Goal: Task Accomplishment & Management: Manage account settings

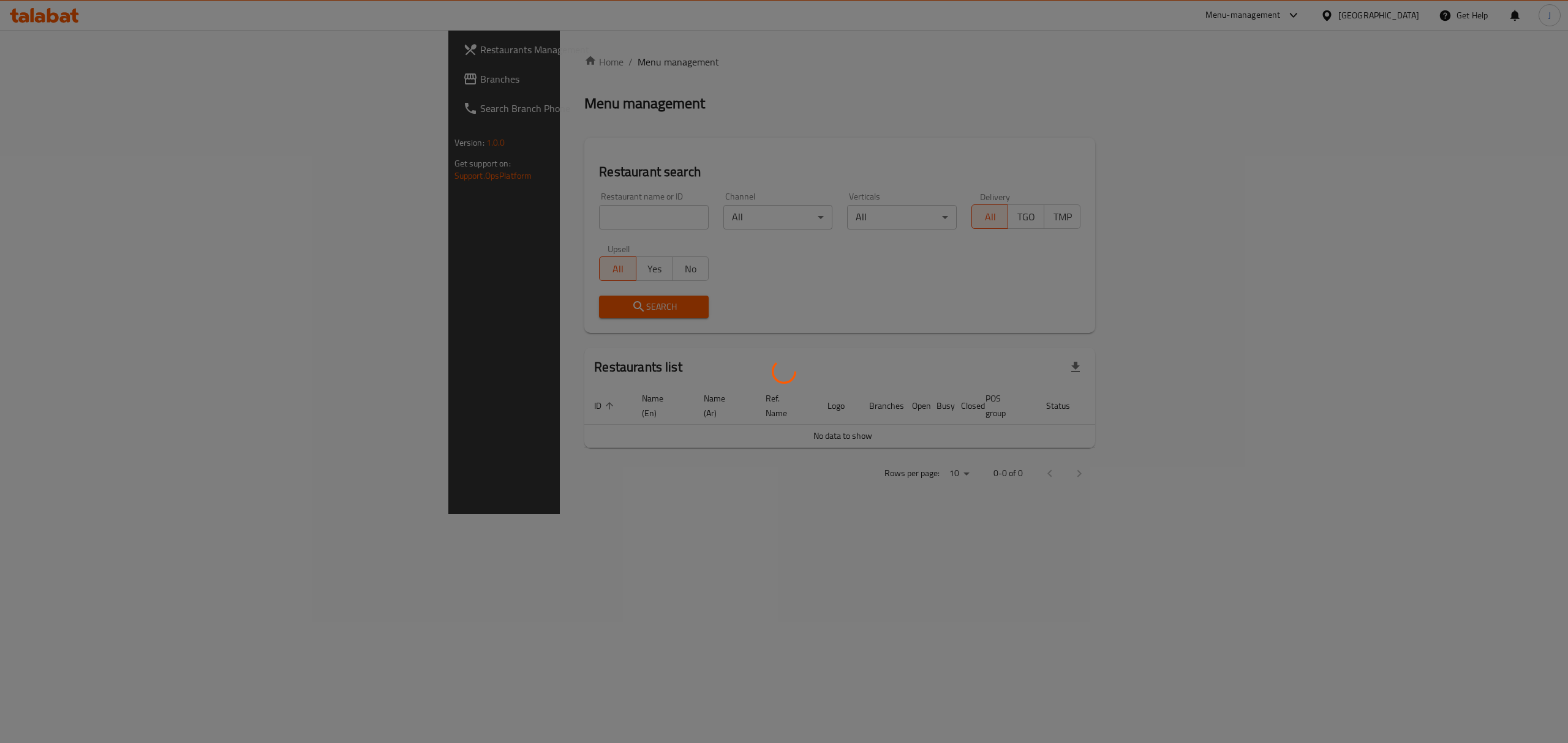
click at [395, 216] on div at bounding box center [784, 371] width 1568 height 743
click at [461, 221] on div at bounding box center [784, 371] width 1568 height 743
click at [466, 218] on div at bounding box center [784, 371] width 1568 height 743
click at [466, 222] on div at bounding box center [784, 371] width 1568 height 743
click at [463, 223] on div at bounding box center [784, 371] width 1568 height 743
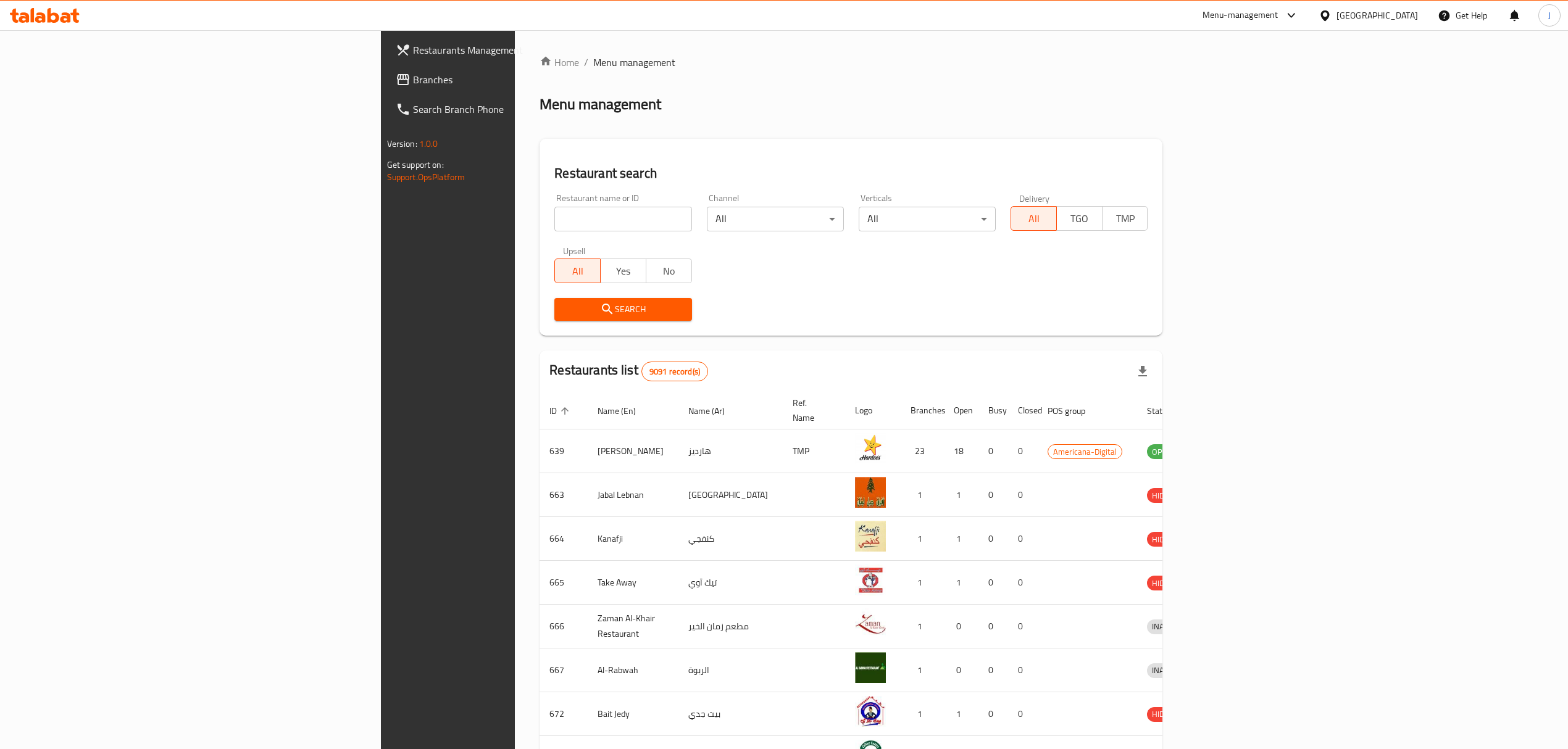
click at [554, 218] on input "search" at bounding box center [622, 219] width 137 height 25
type input "welkin"
click button "Search" at bounding box center [622, 310] width 137 height 23
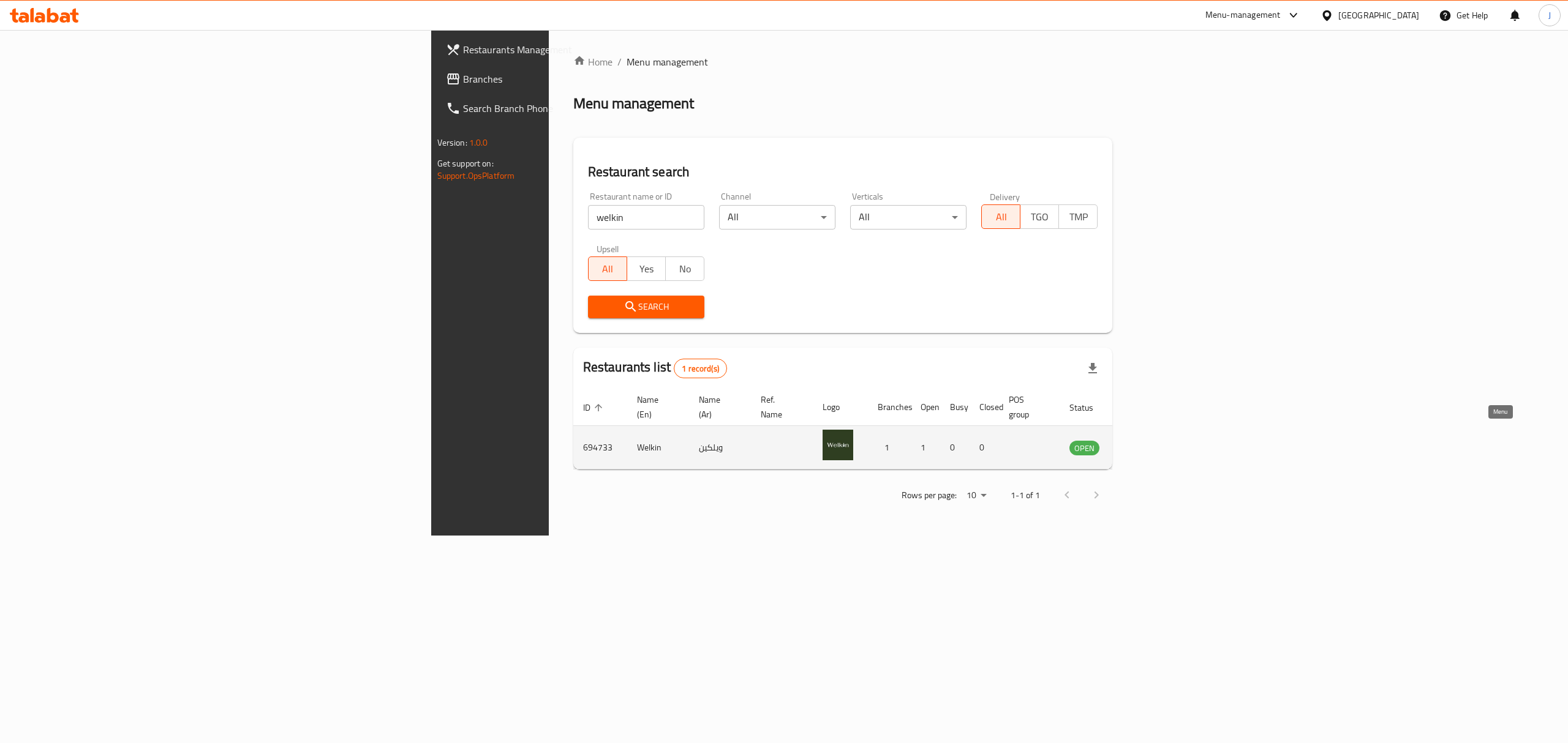
click at [1148, 443] on icon "enhanced table" at bounding box center [1141, 448] width 13 height 10
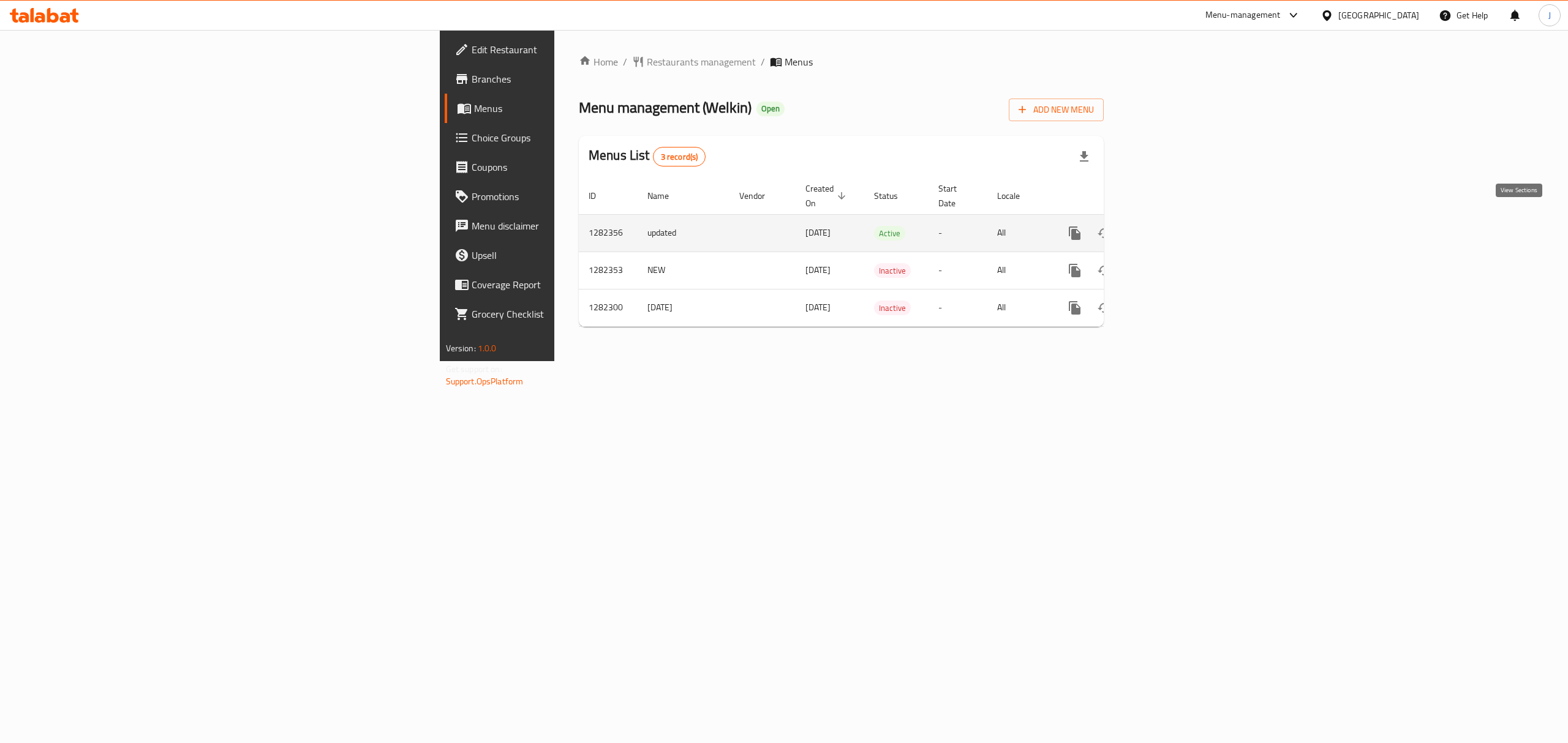
click at [1168, 228] on icon "enhanced table" at bounding box center [1163, 233] width 11 height 11
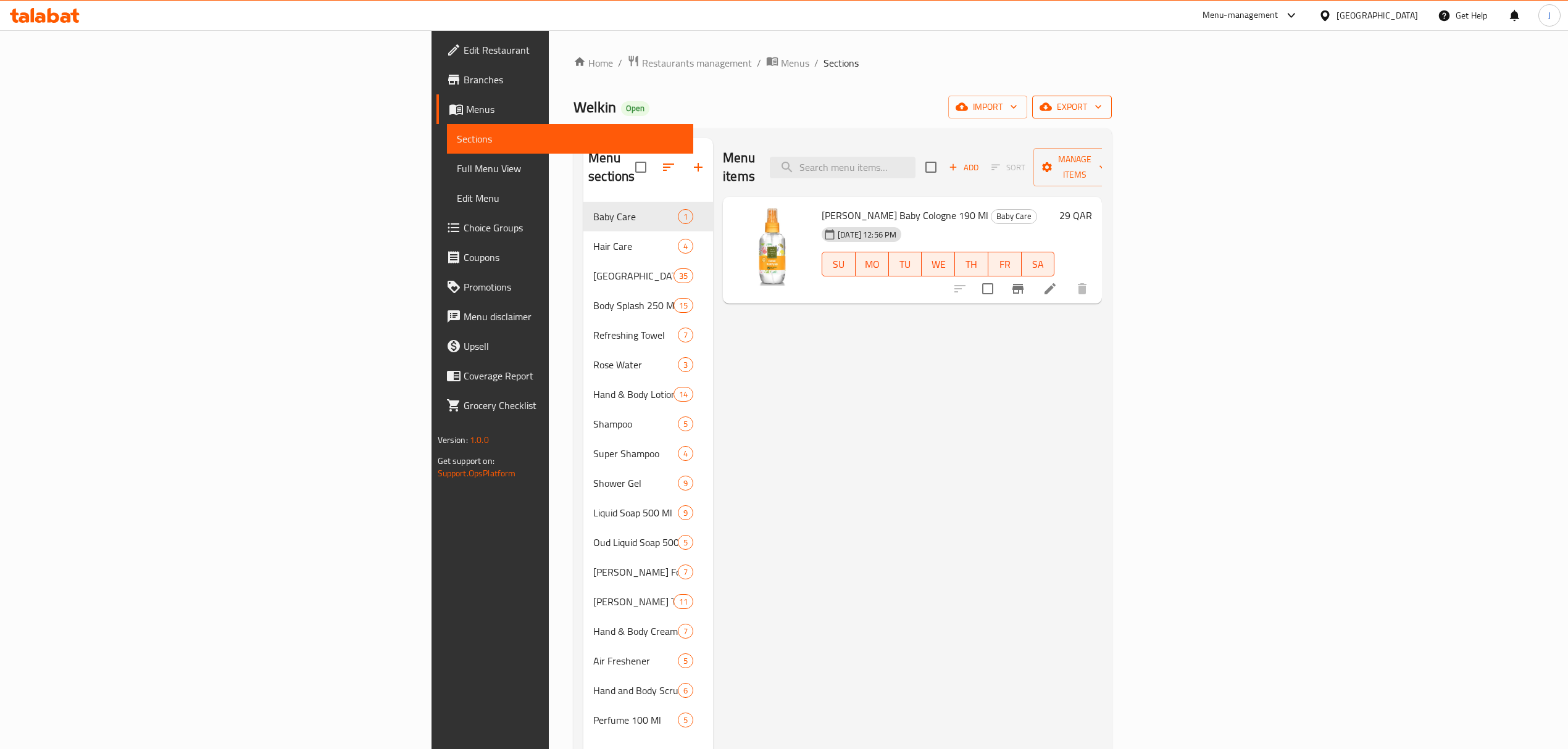
click at [1102, 109] on span "export" at bounding box center [1071, 107] width 60 height 15
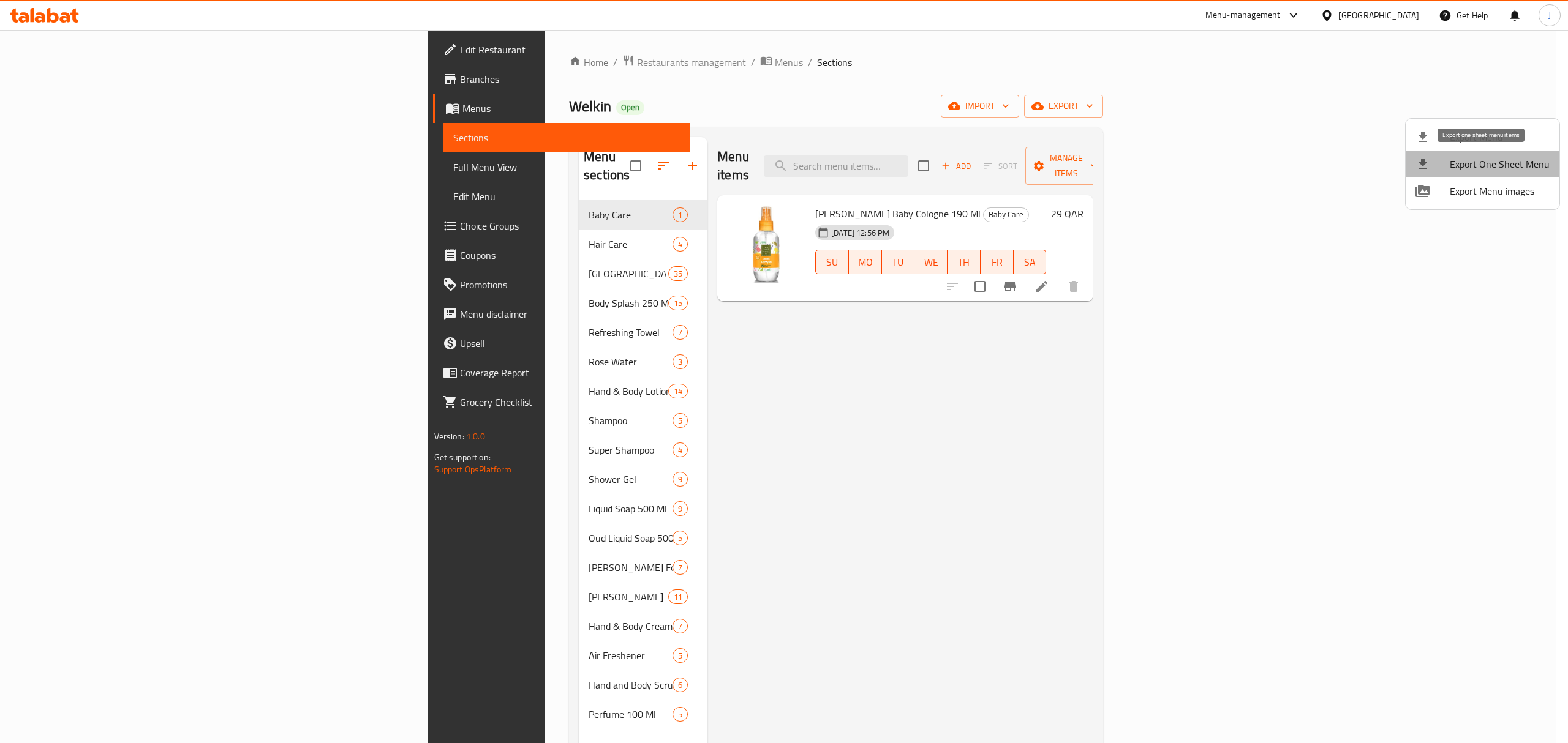
click at [1485, 160] on span "Export One Sheet Menu" at bounding box center [1499, 163] width 100 height 14
click at [1161, 389] on div at bounding box center [784, 371] width 1568 height 743
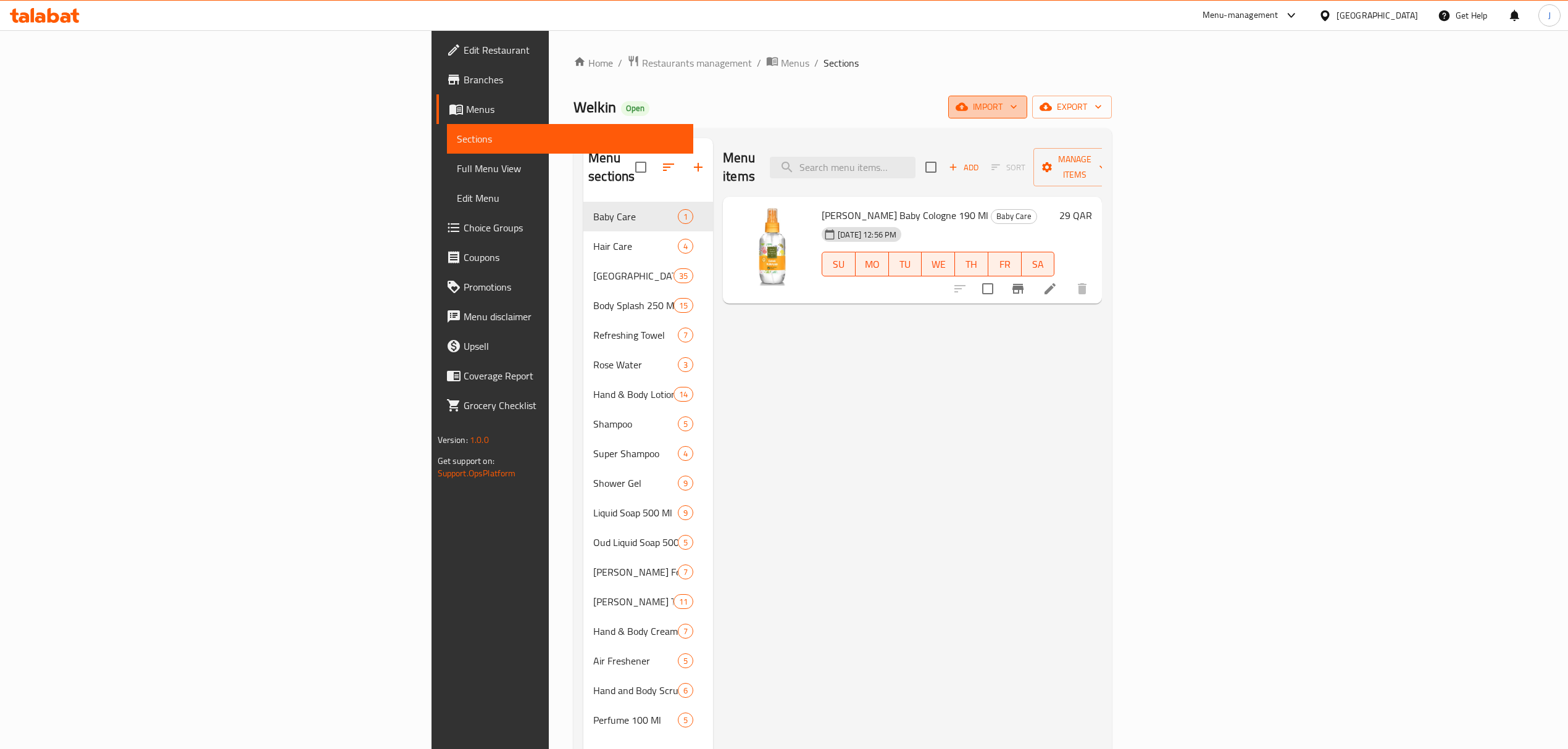
click at [1017, 107] on span "import" at bounding box center [987, 107] width 59 height 15
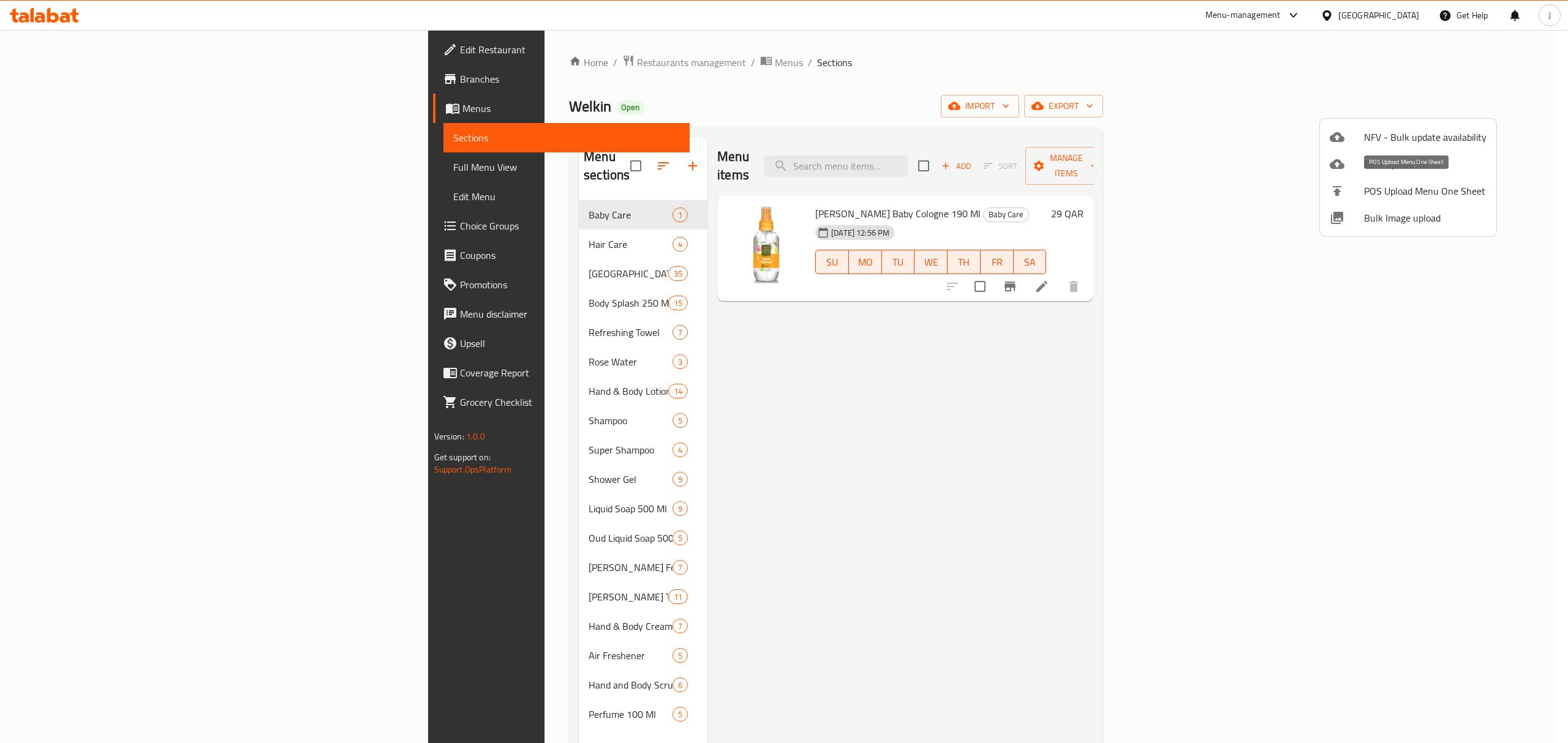
click at [1397, 190] on span "POS Upload Menu One Sheet" at bounding box center [1425, 191] width 122 height 14
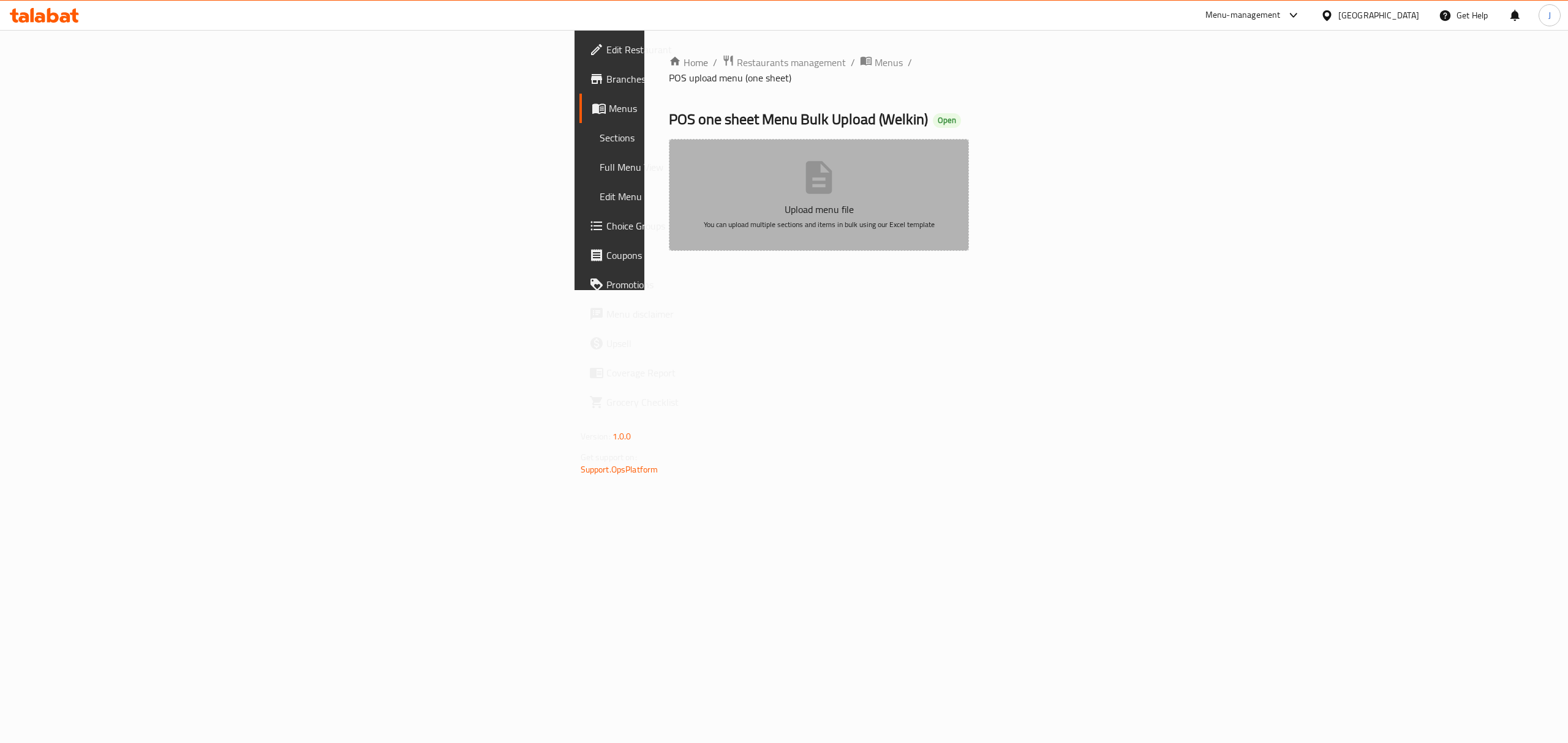
click at [899, 217] on span "You can upload multiple sections and items in bulk using our Excel template" at bounding box center [818, 224] width 231 height 14
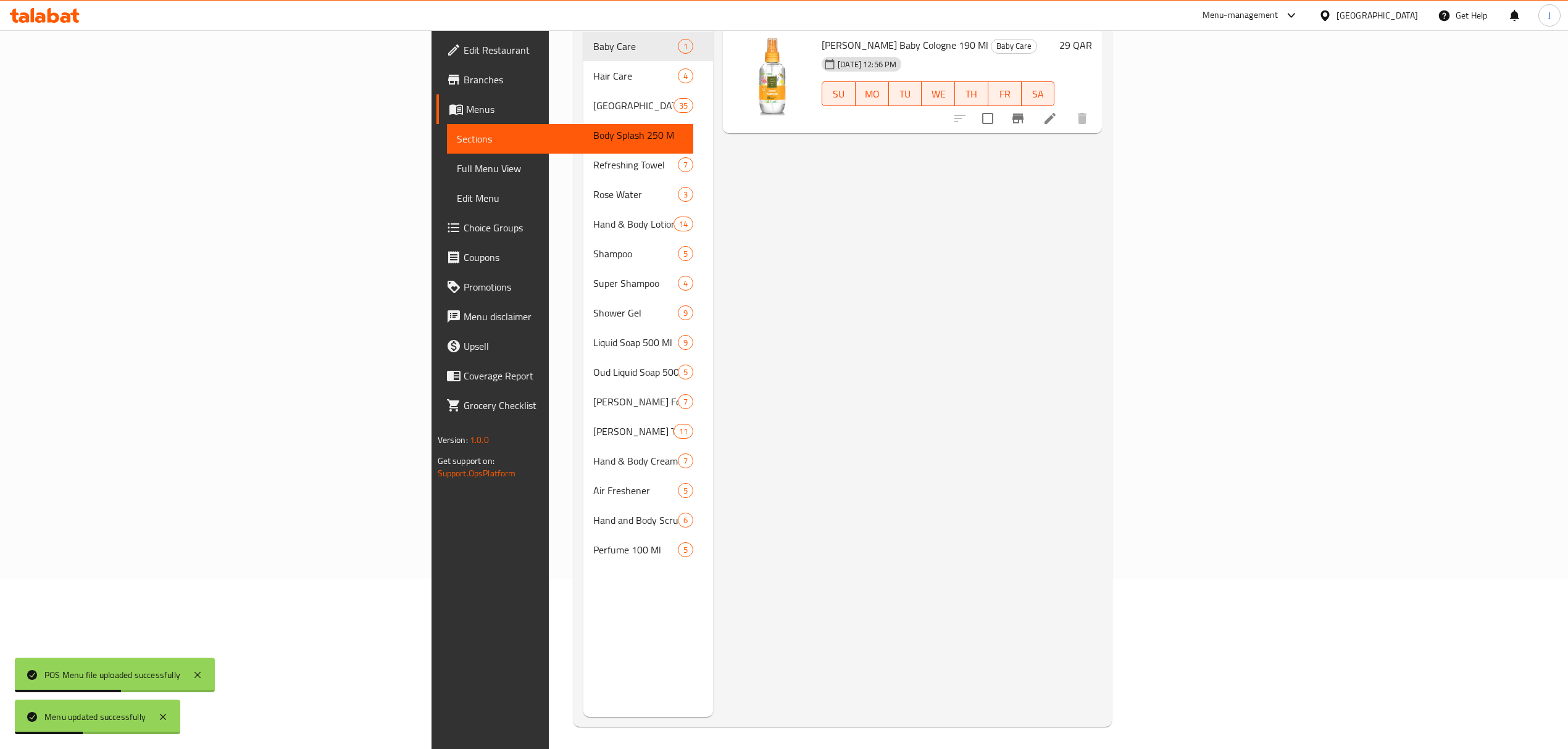
scroll to position [173, 0]
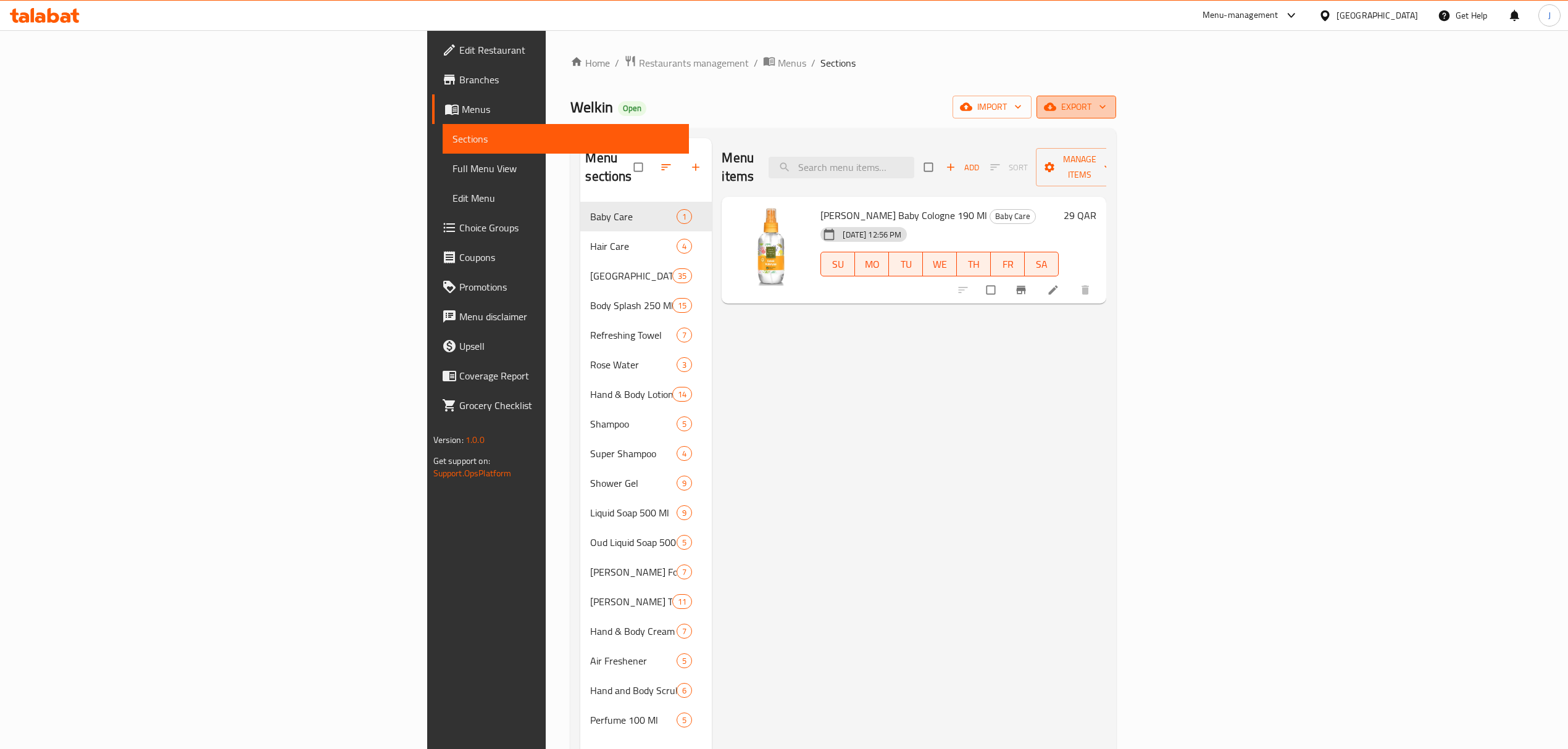
click at [1116, 115] on button "export" at bounding box center [1075, 107] width 79 height 23
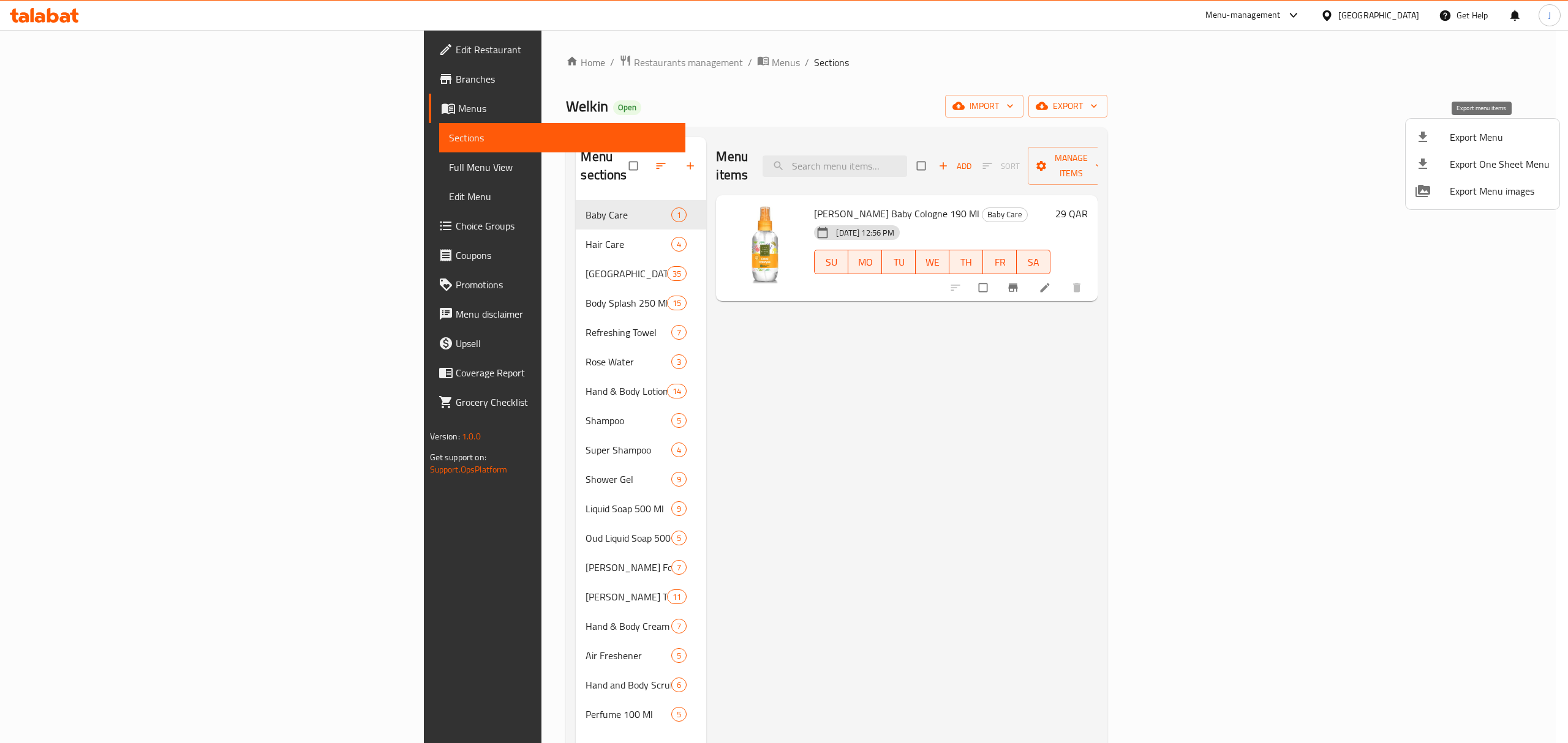
click at [1467, 126] on li "Export Menu" at bounding box center [1483, 137] width 154 height 27
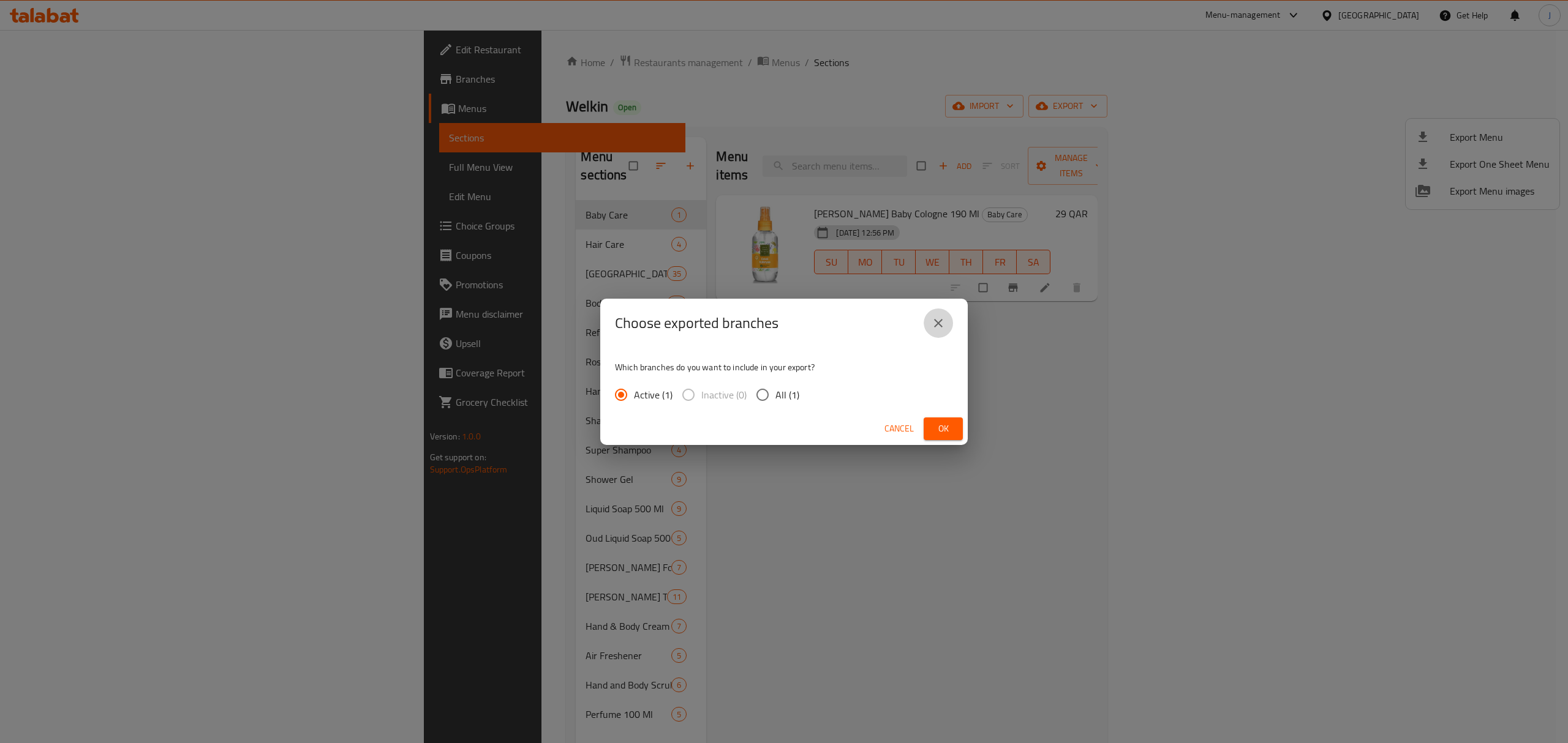
click at [939, 319] on icon "close" at bounding box center [938, 323] width 14 height 14
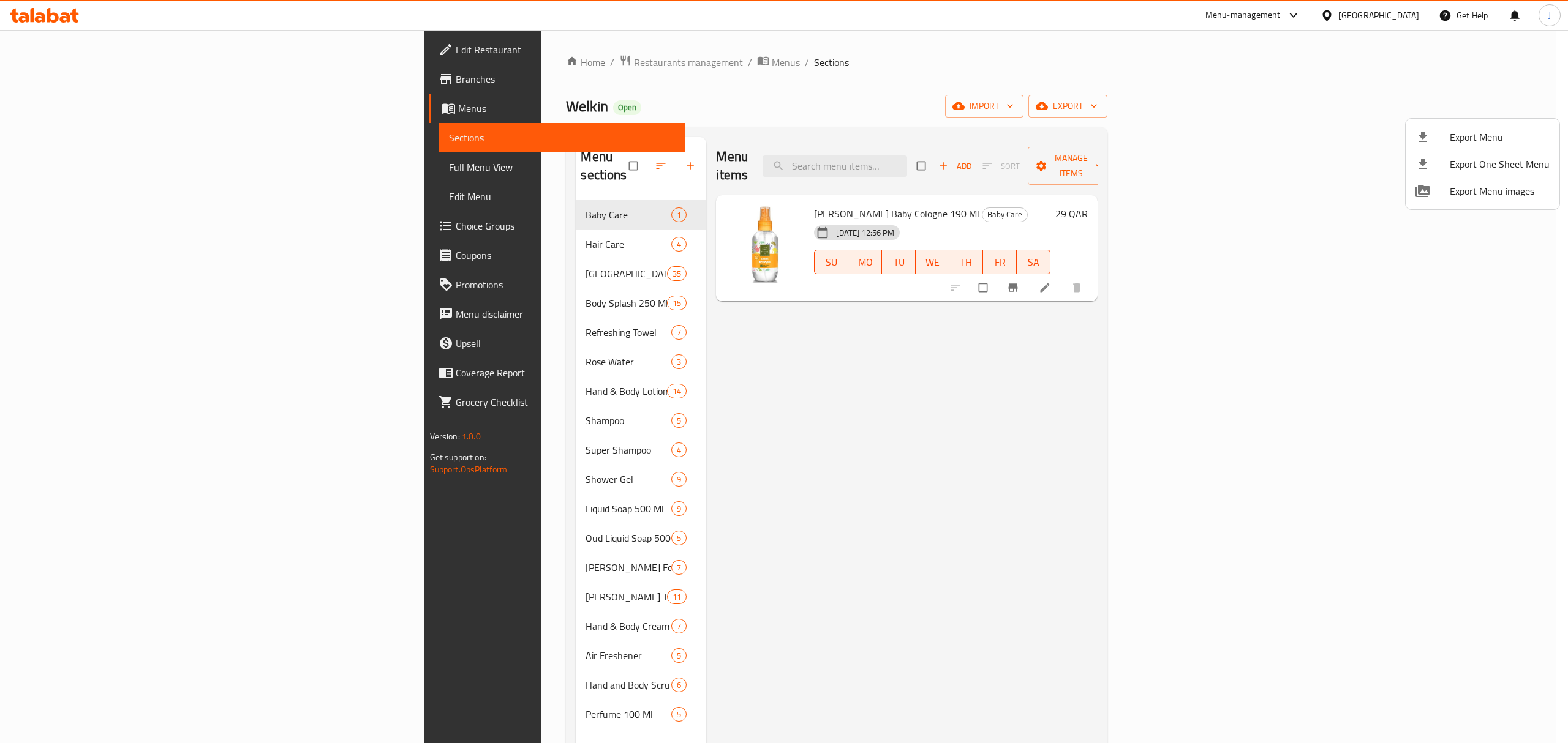
click at [1039, 510] on div at bounding box center [784, 371] width 1568 height 743
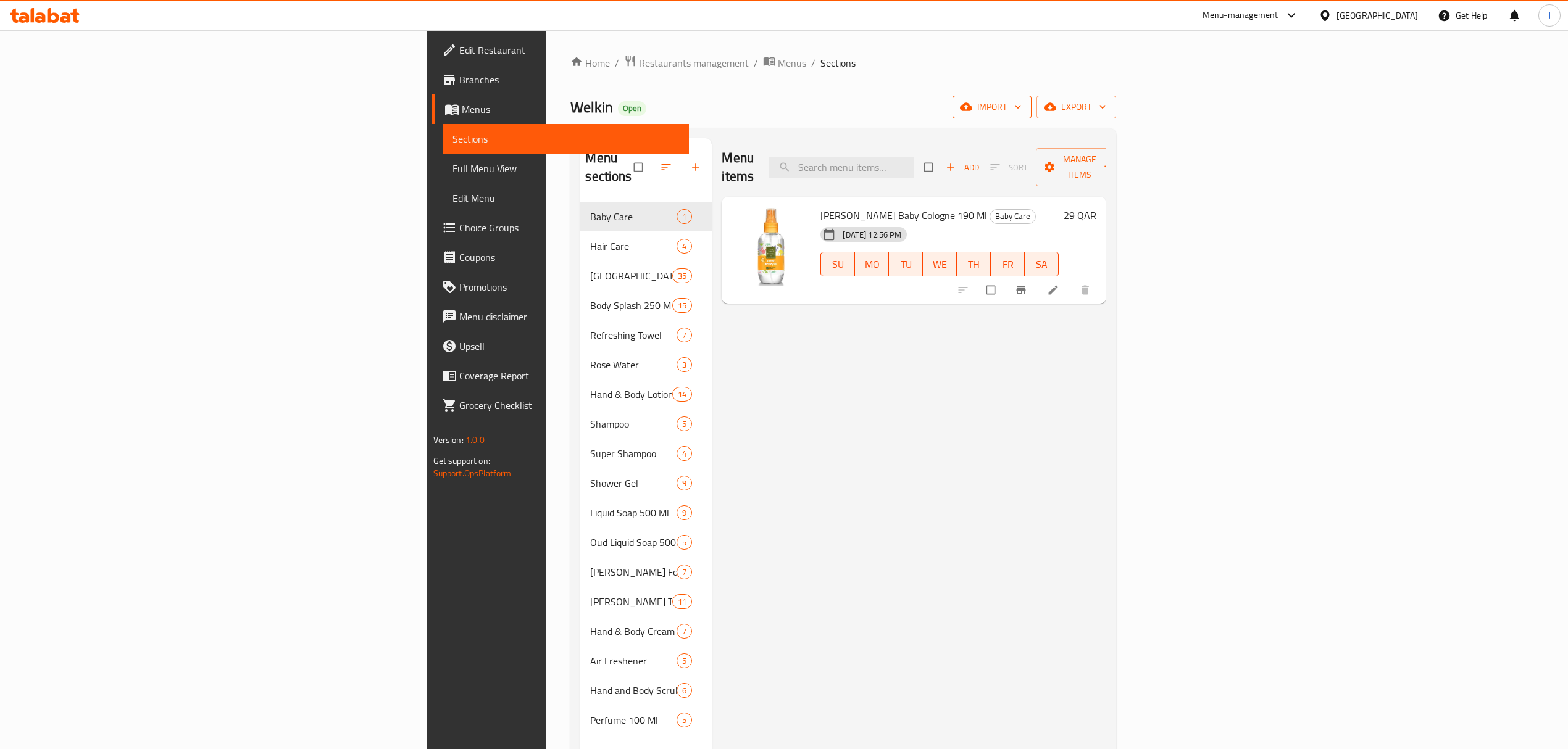
click at [1022, 107] on span "import" at bounding box center [992, 107] width 59 height 15
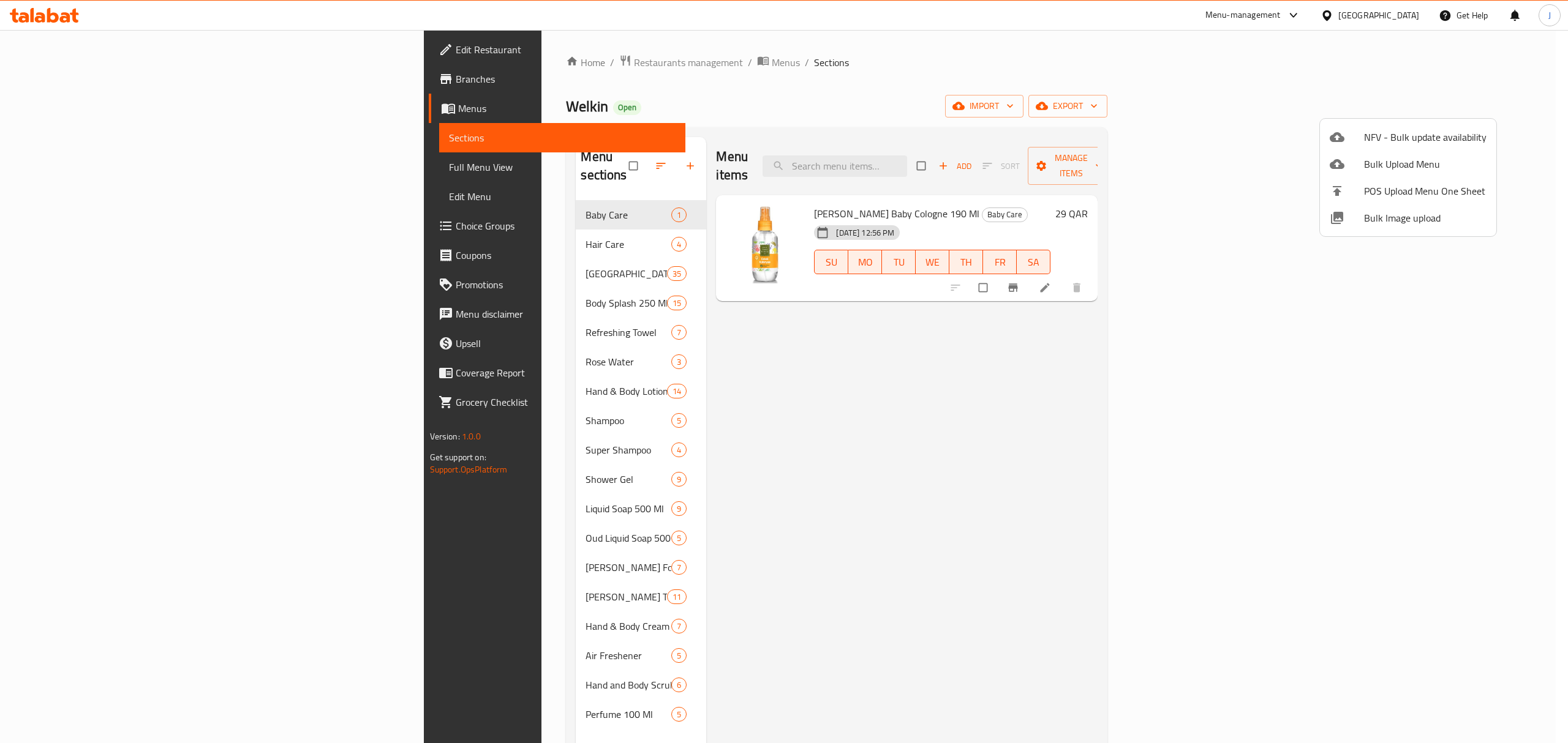
click at [1416, 220] on span "Bulk Image upload" at bounding box center [1425, 217] width 122 height 14
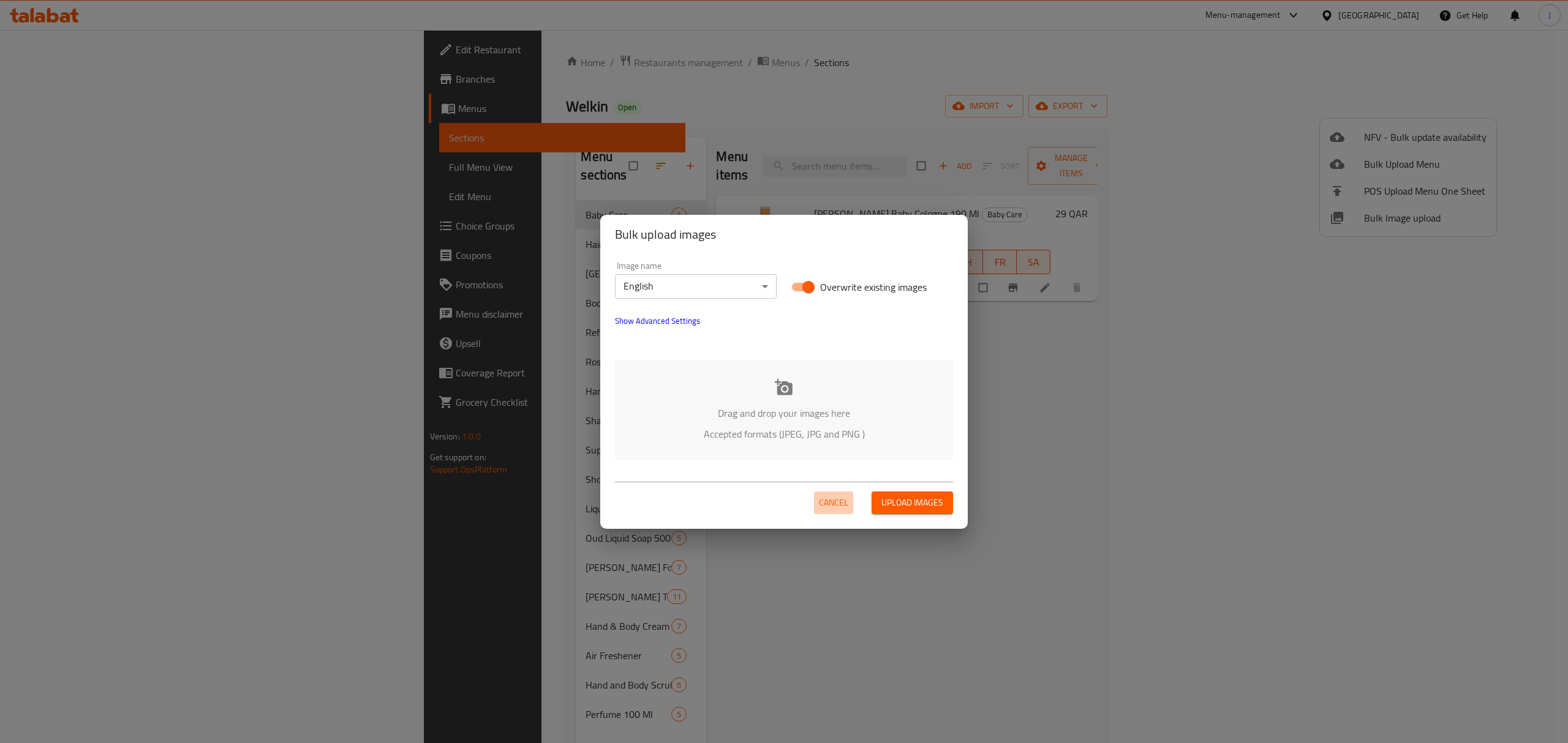
click at [829, 505] on span "Cancel" at bounding box center [833, 503] width 29 height 15
